Goal: Contribute content: Contribute content

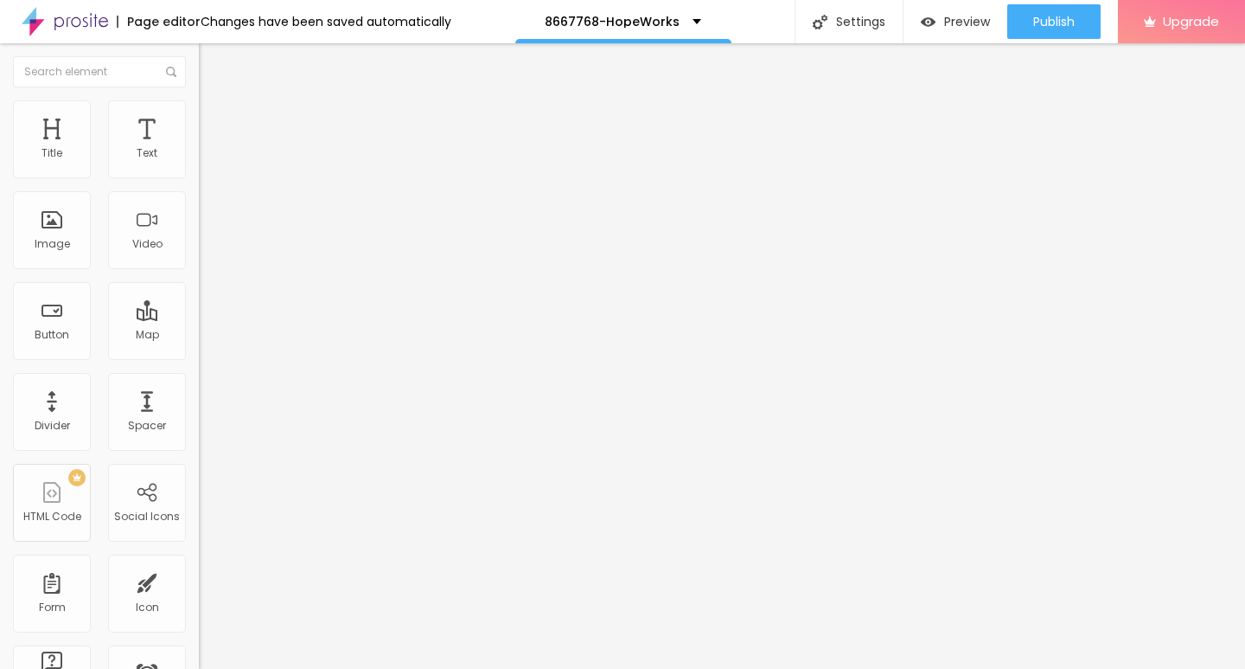
click at [199, 149] on span "Add image" at bounding box center [234, 141] width 71 height 15
click at [199, 110] on img at bounding box center [207, 108] width 16 height 16
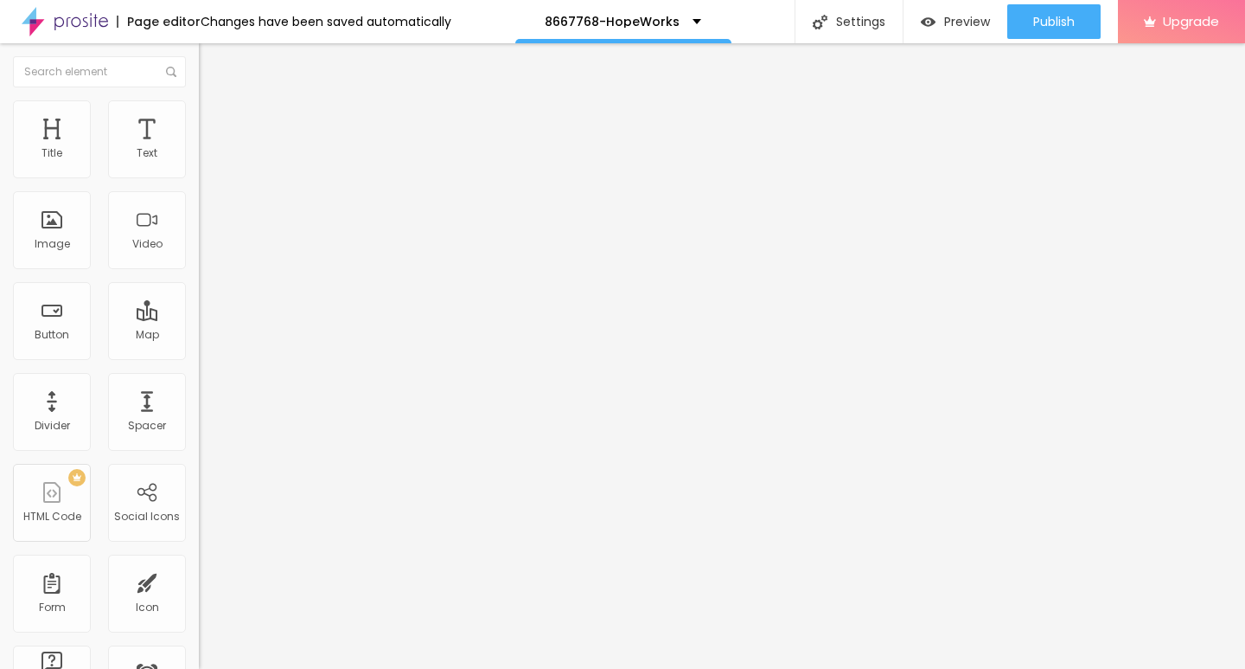
type input "95"
type input "90"
type input "50"
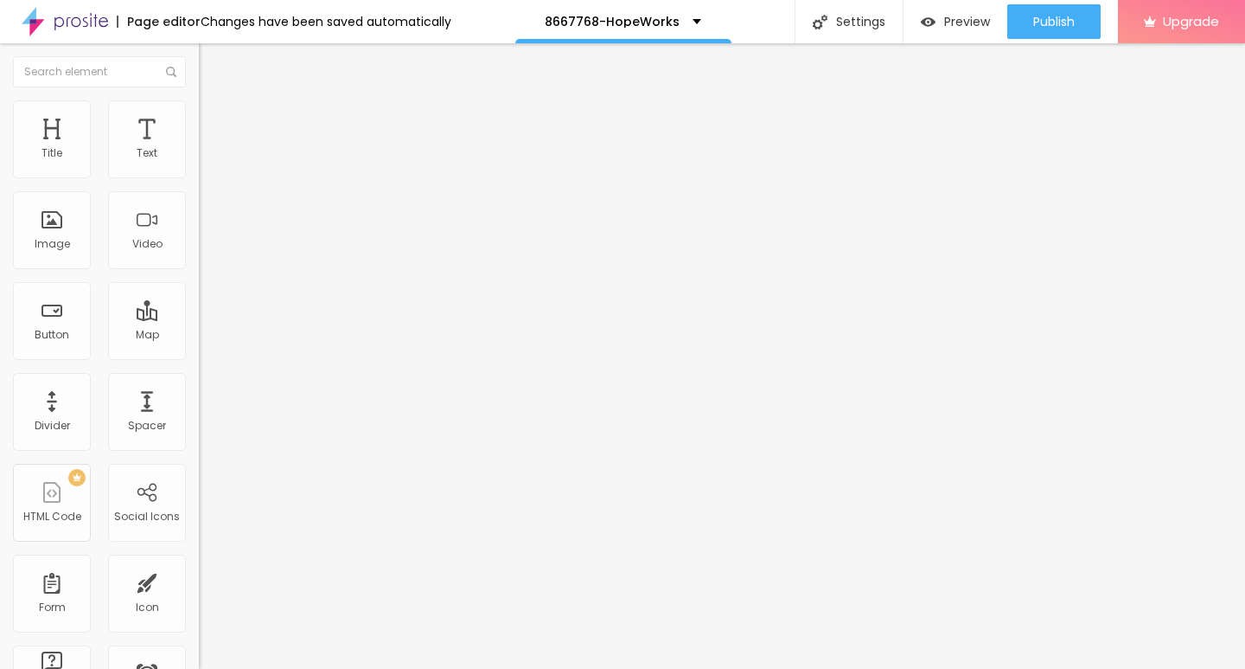
type input "50"
type input "40"
type input "35"
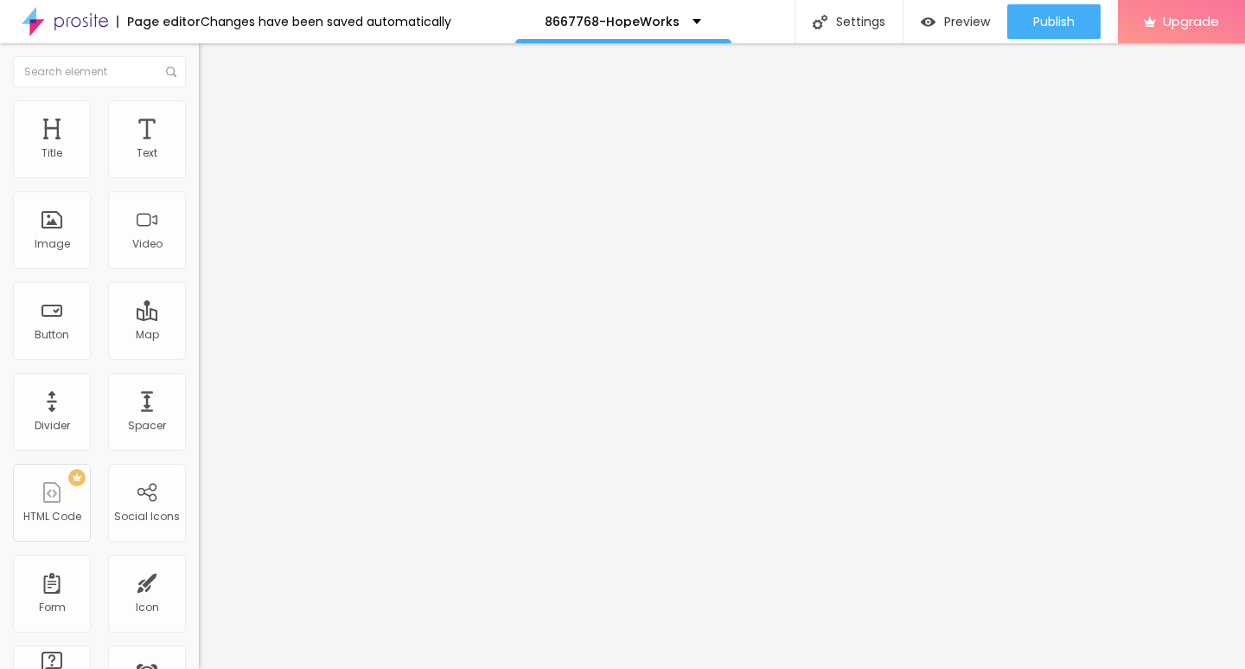
type input "15"
type input "10"
drag, startPoint x: 181, startPoint y: 184, endPoint x: 0, endPoint y: 184, distance: 180.8
type input "10"
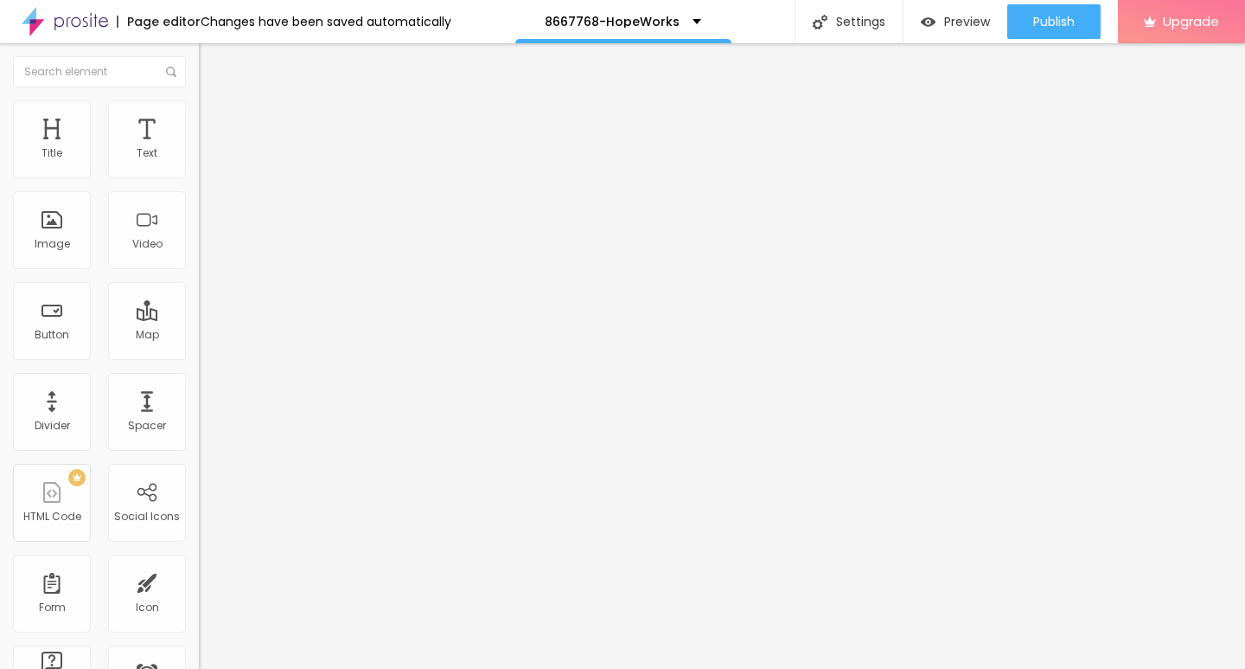
click at [199, 177] on input "range" at bounding box center [255, 170] width 112 height 14
click at [212, 69] on img "button" at bounding box center [219, 63] width 14 height 14
click at [206, 161] on icon "button" at bounding box center [211, 155] width 10 height 10
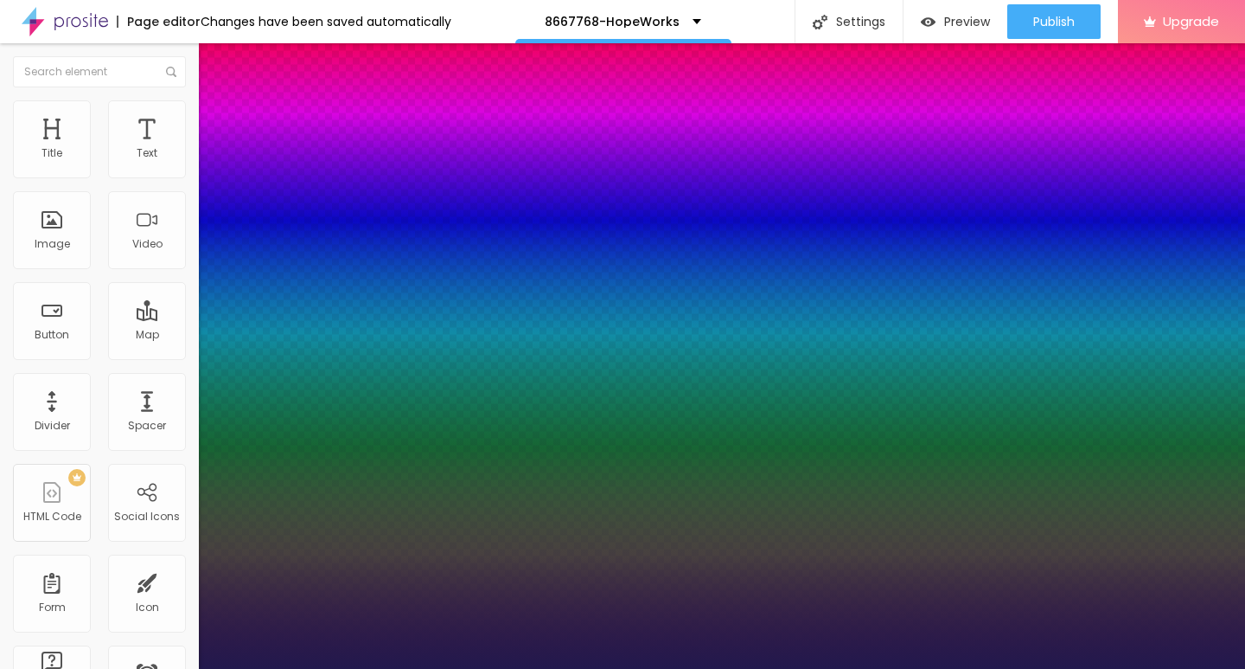
type input "1"
type input "16"
type input "1"
type input "18"
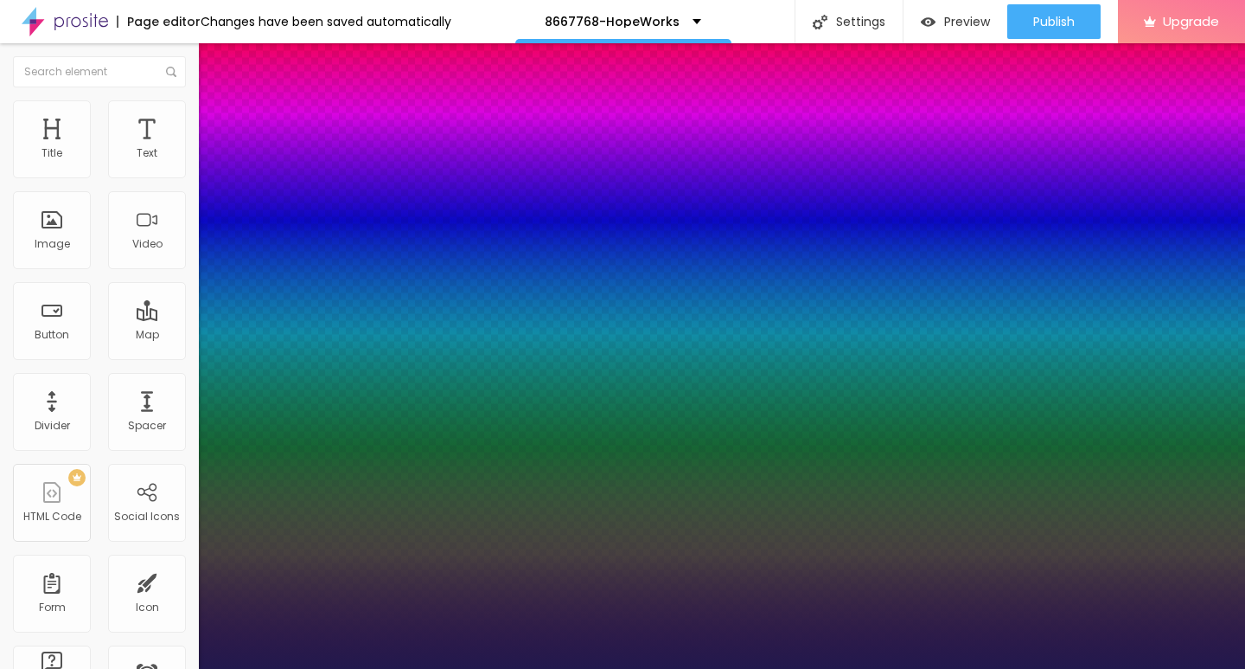
type input "1"
type input "20"
type input "1"
type input "21"
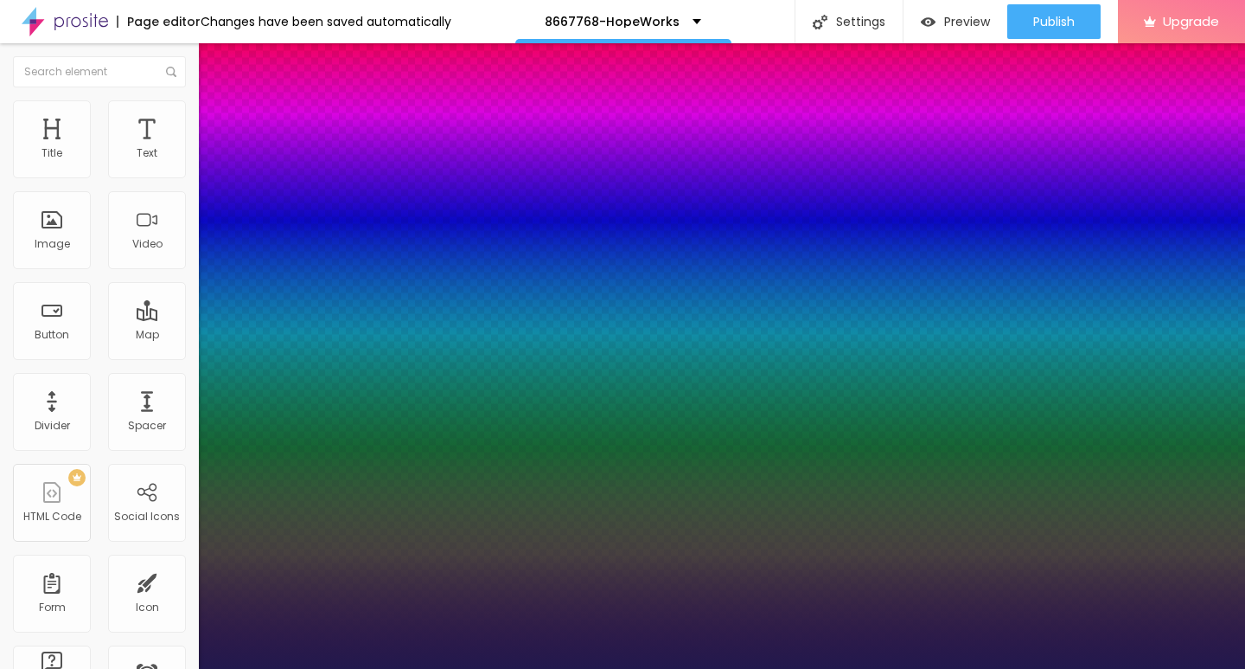
type input "21"
type input "1"
type input "22"
type input "1"
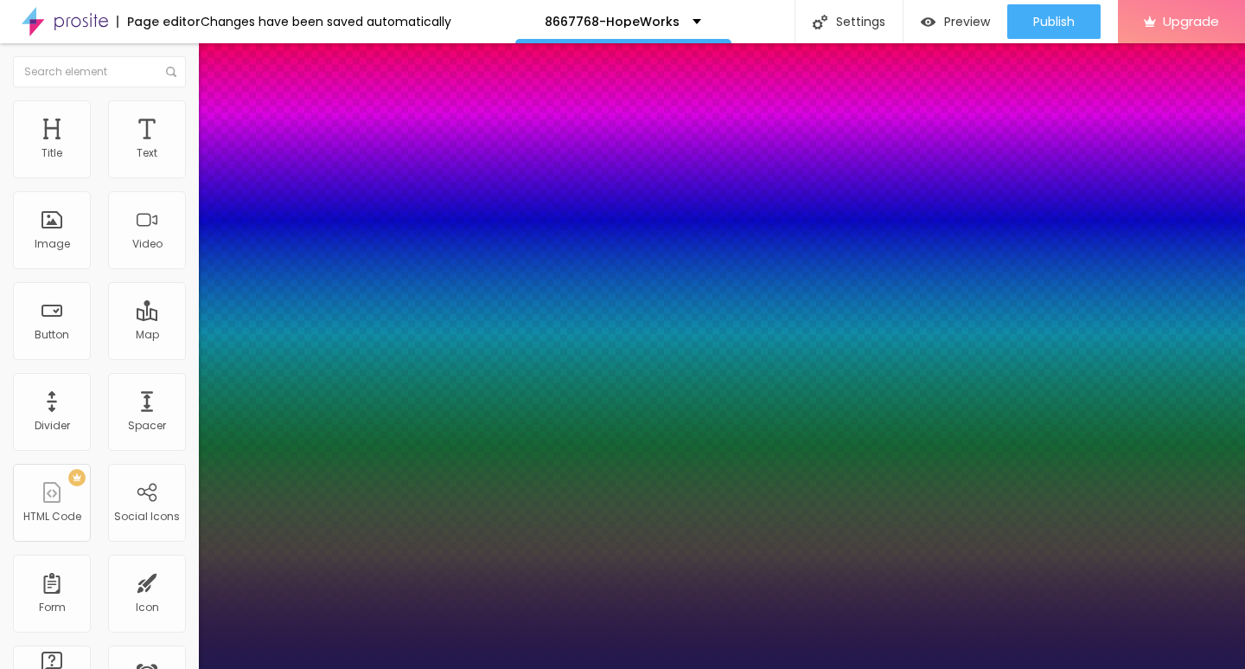
type input "24"
type input "1"
type input "25"
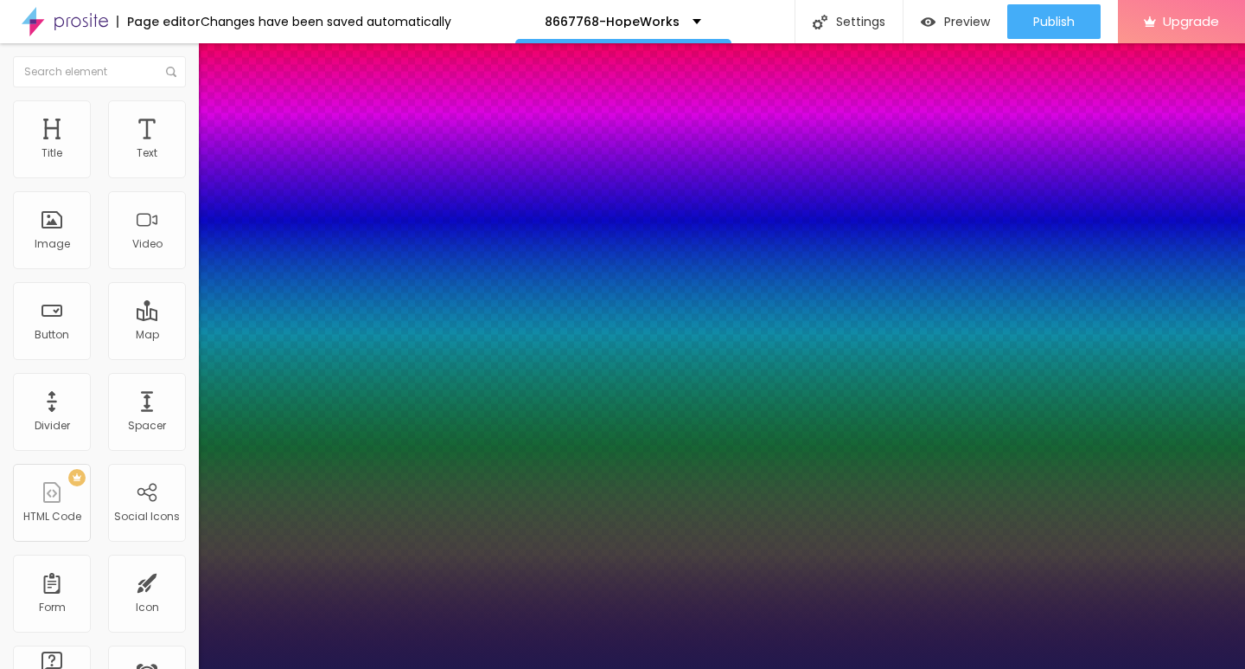
type input "1"
type input "26"
type input "1"
type input "25"
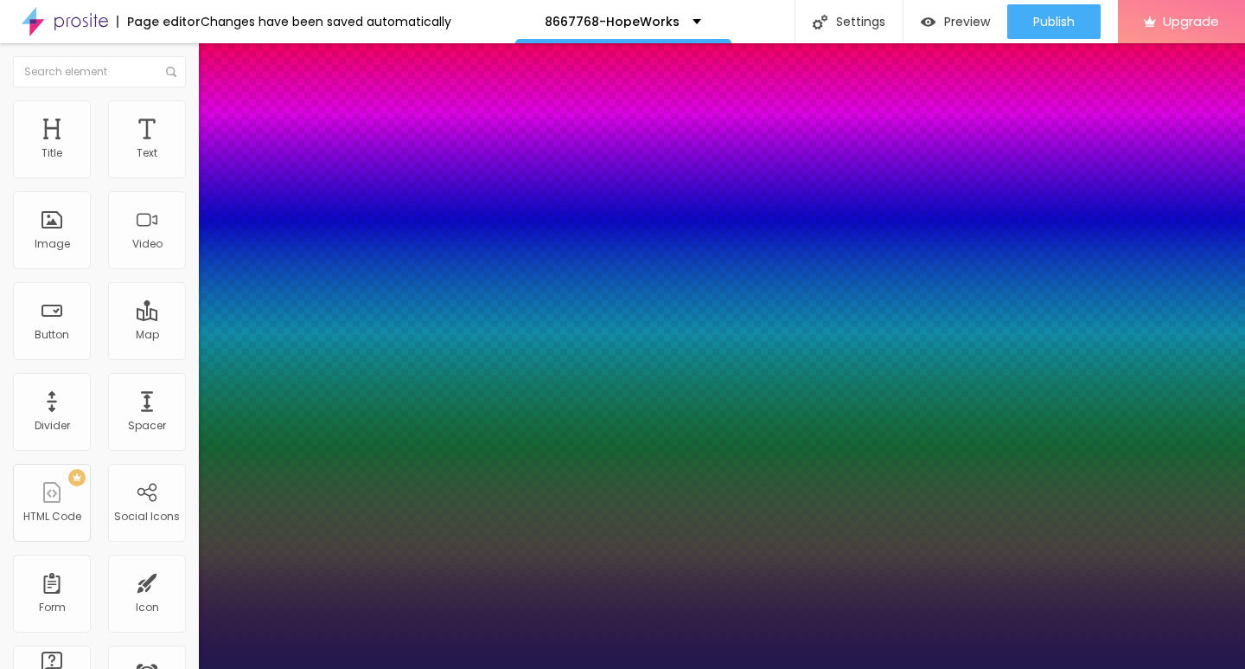
type input "25"
type input "1"
drag, startPoint x: 228, startPoint y: 291, endPoint x: 246, endPoint y: 291, distance: 17.3
type input "25"
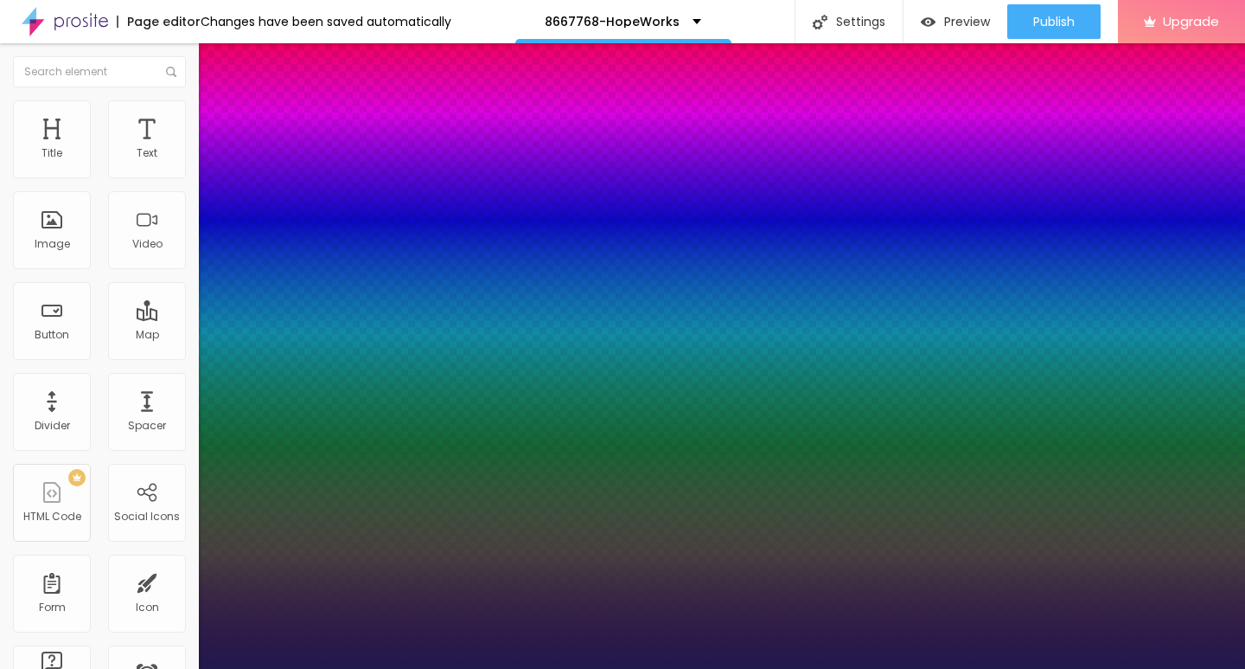
type input "1"
click at [16, 668] on div at bounding box center [622, 669] width 1245 height 0
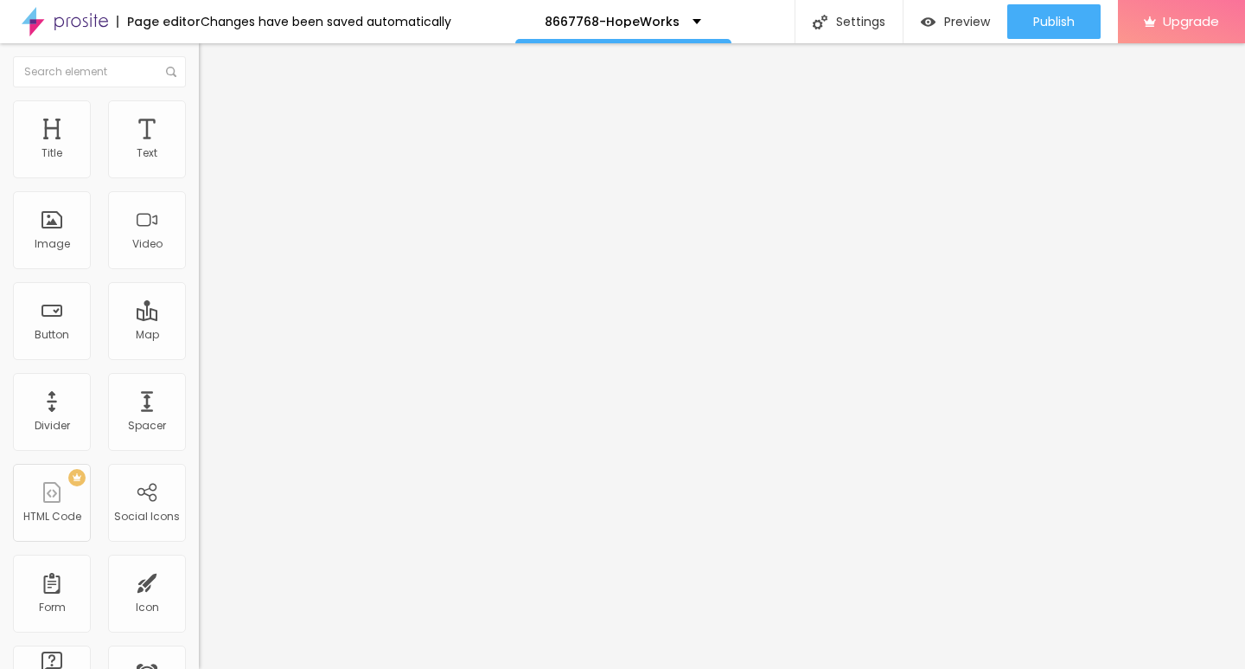
click at [212, 64] on img "button" at bounding box center [219, 63] width 14 height 14
click at [199, 163] on input "Click me" at bounding box center [303, 153] width 208 height 17
drag, startPoint x: 21, startPoint y: 196, endPoint x: 3, endPoint y: 191, distance: 18.9
click at [199, 191] on div "Text Click me Align Size Default Small Default Big Link URL https:// Open in ne…" at bounding box center [298, 261] width 199 height 252
paste input "→ VIEW DOCUMENT HERE"
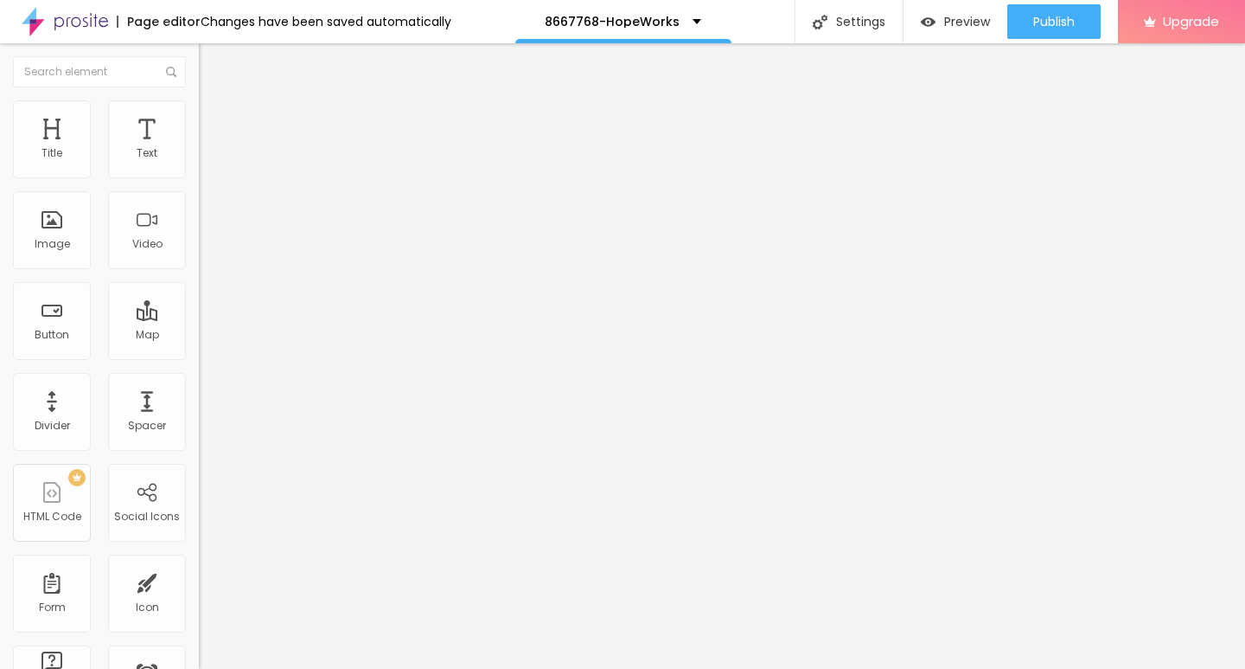
type input "→ VIEW DOCUMENT HERE"
click at [199, 356] on input "https://" at bounding box center [303, 347] width 208 height 17
drag, startPoint x: 67, startPoint y: 356, endPoint x: 3, endPoint y: 355, distance: 64.0
click at [199, 355] on div "Text → VIEW DOCUMENT HERE Align Size Default Small Default Big Link URL https:/…" at bounding box center [298, 261] width 199 height 252
paste input "[DOMAIN_NAME]"
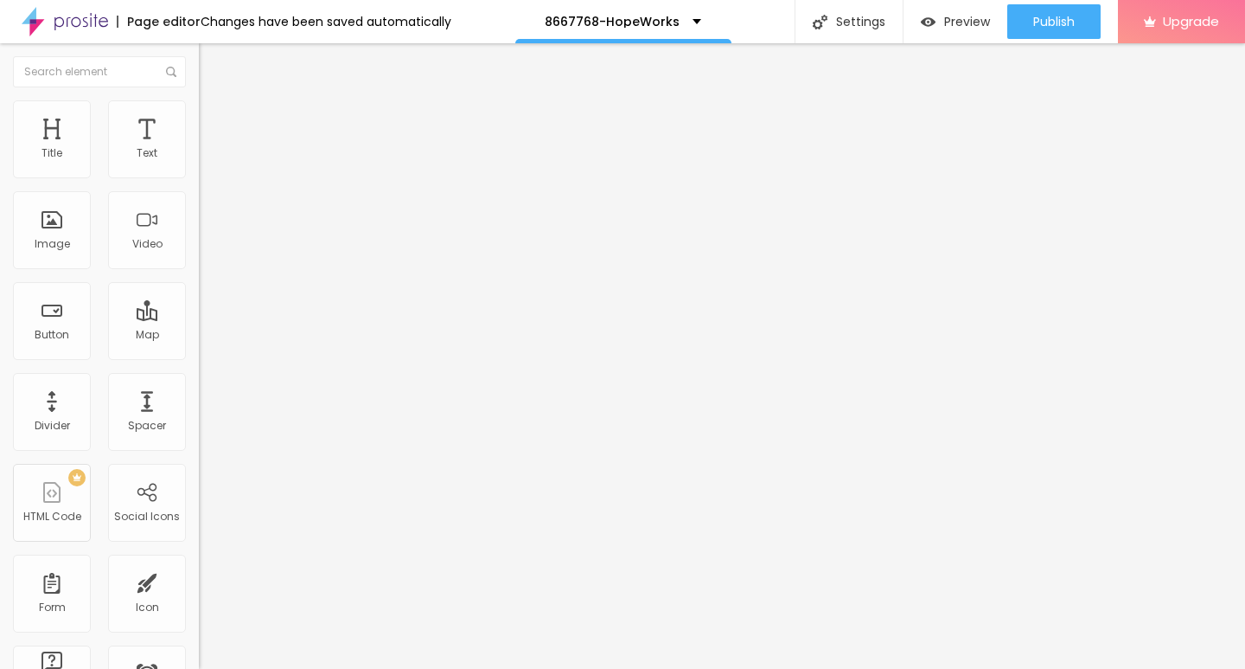
type input "[URL][DOMAIN_NAME]"
click at [199, 112] on img at bounding box center [207, 108] width 16 height 16
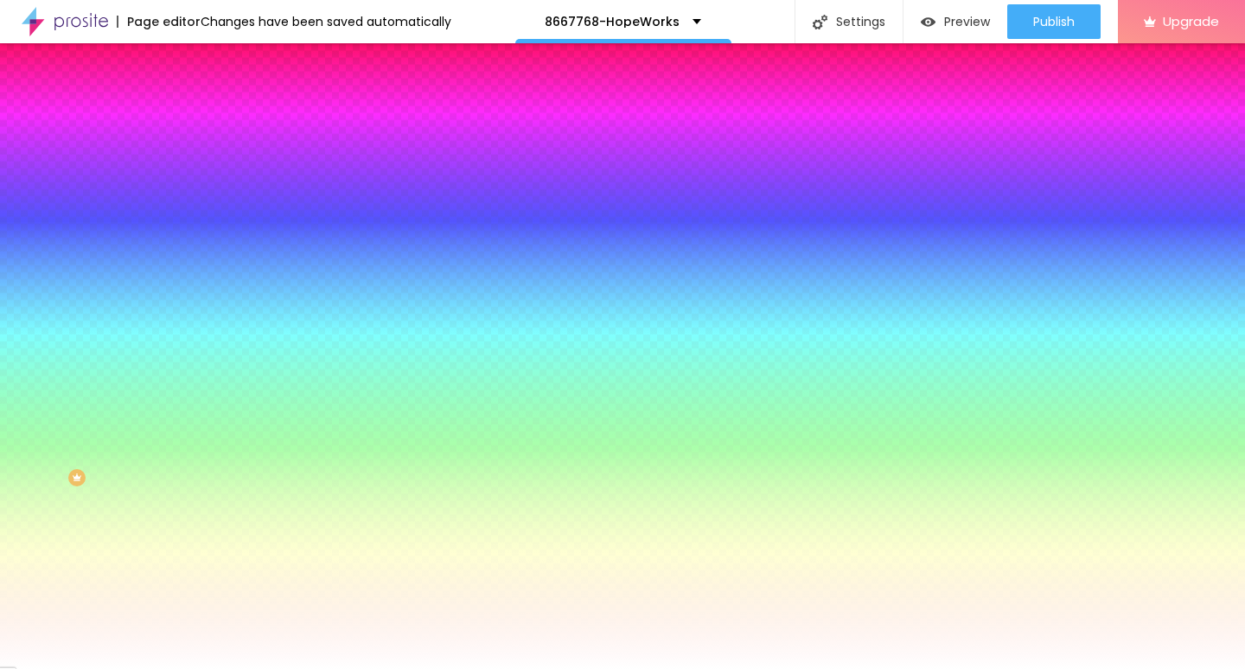
click at [208, 216] on icon "button" at bounding box center [211, 219] width 7 height 7
type input "17"
type input "18"
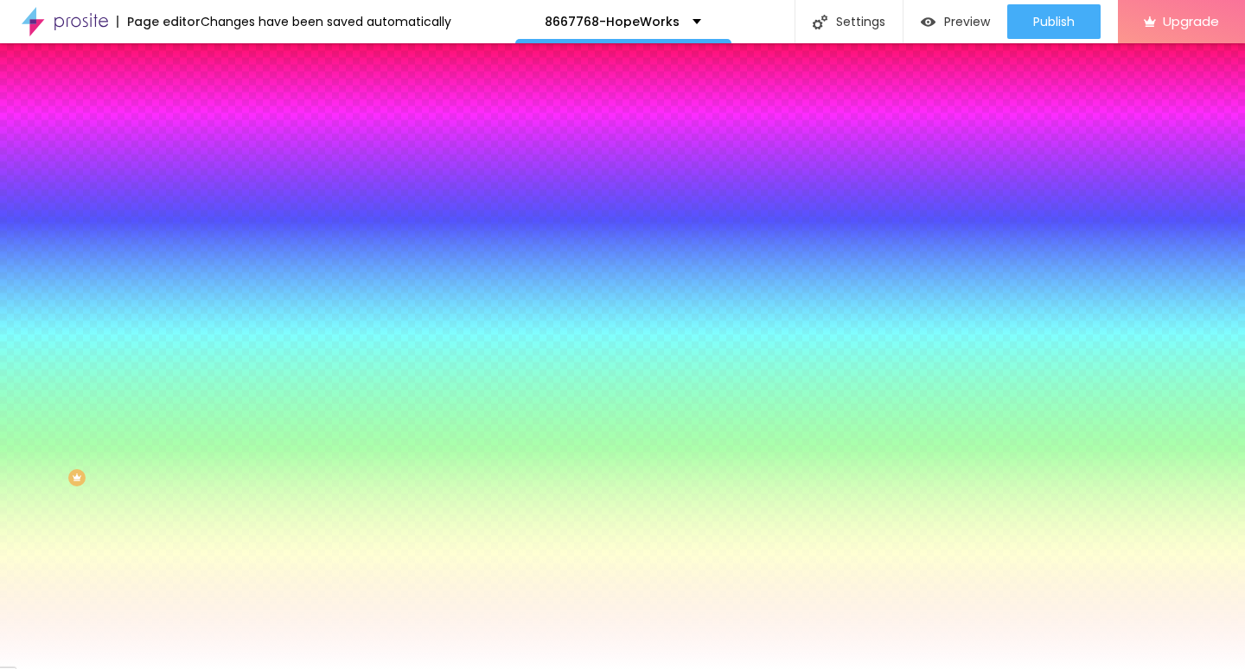
type input "19"
type input "20"
type input "21"
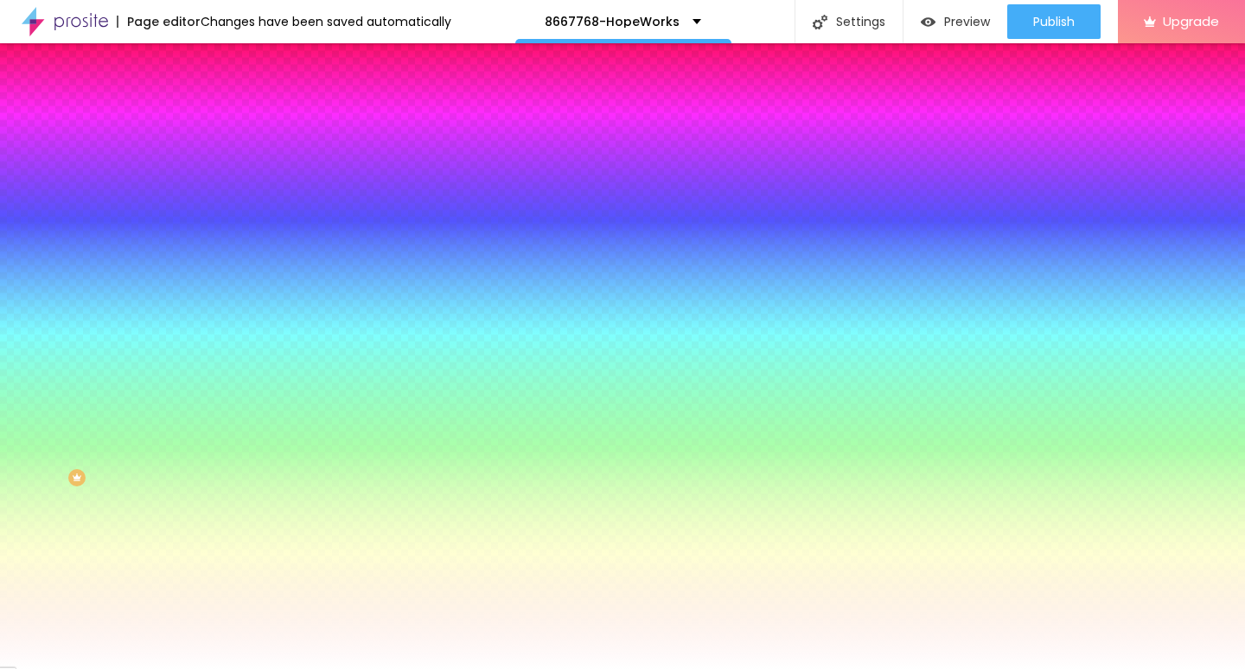
type input "21"
type input "22"
drag, startPoint x: 262, startPoint y: 332, endPoint x: 293, endPoint y: 332, distance: 31.1
type input "22"
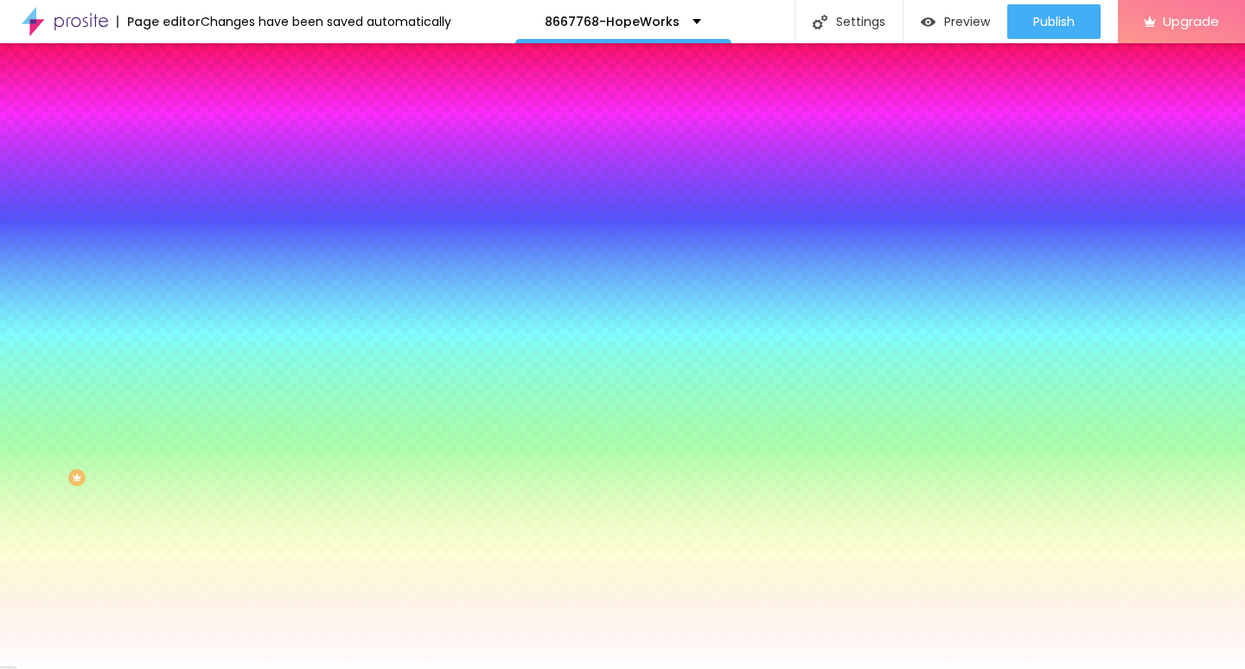
click at [612, 668] on div at bounding box center [622, 669] width 1245 height 0
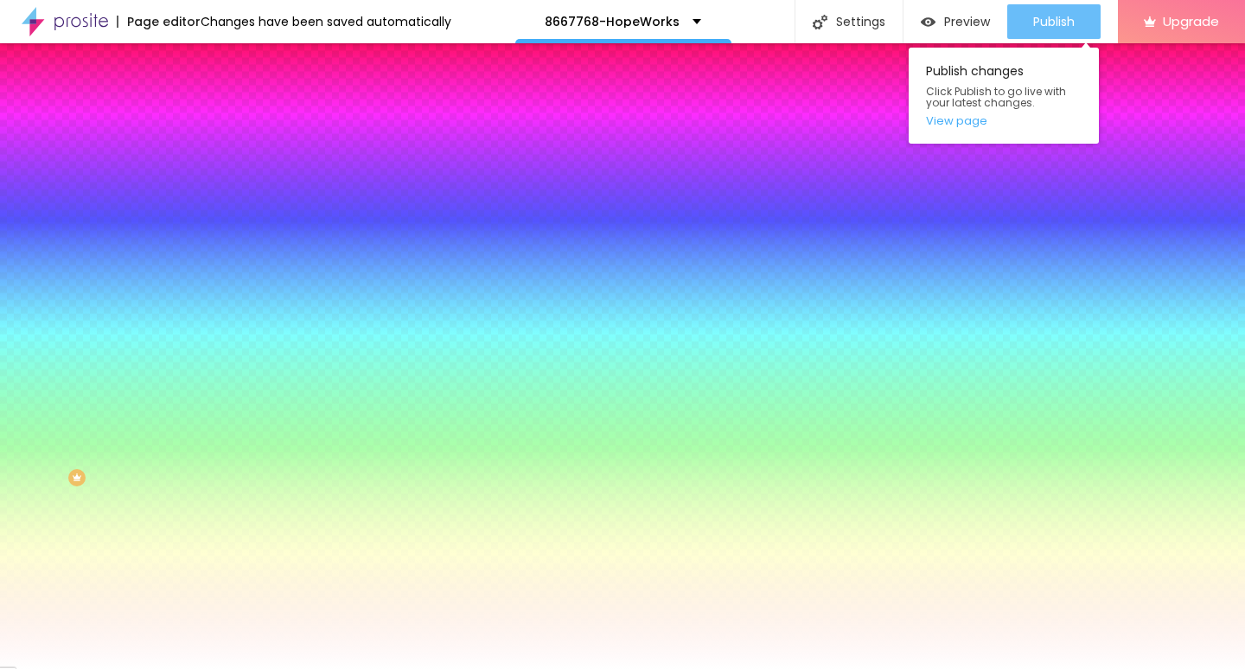
click at [1043, 21] on span "Publish" at bounding box center [1054, 22] width 42 height 14
